Goal: Find specific page/section: Find specific page/section

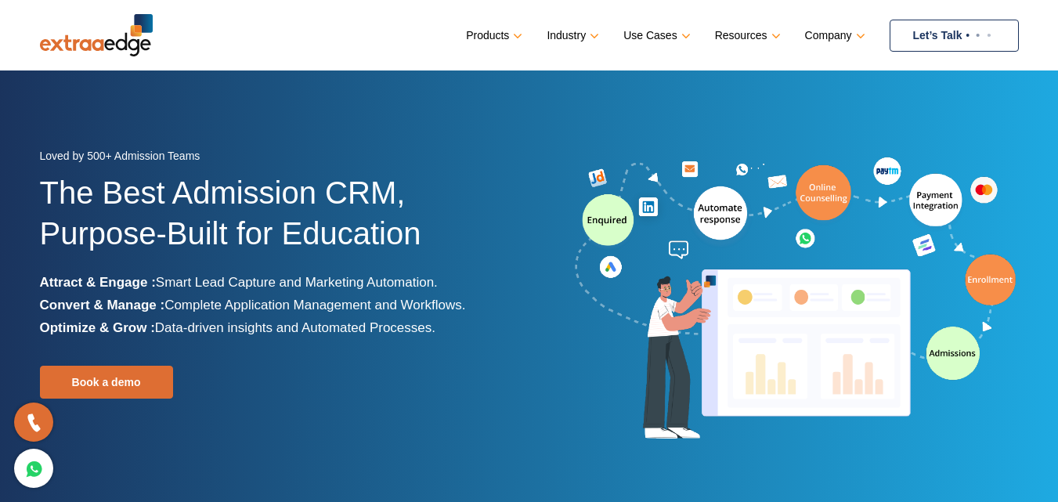
click at [950, 36] on link "Let’s Talk" at bounding box center [954, 36] width 129 height 32
